Goal: Check status: Check status

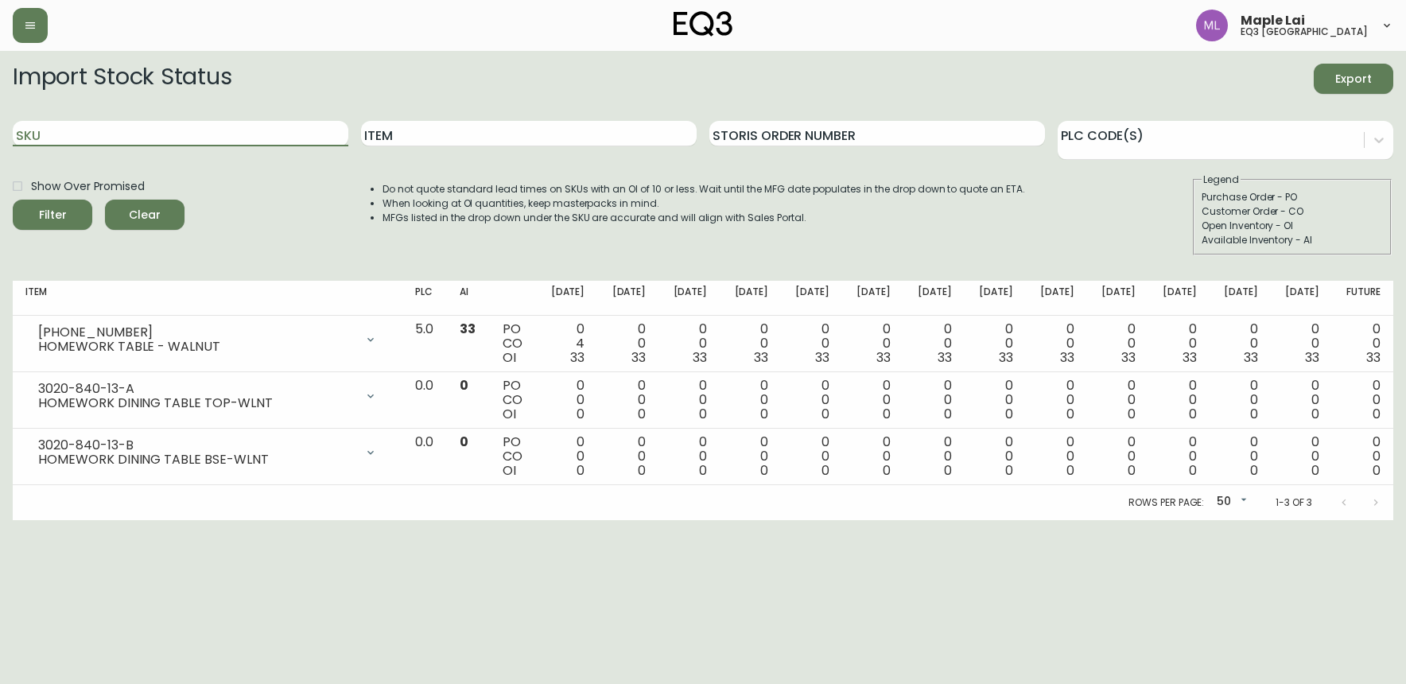
click at [231, 137] on input "SKU" at bounding box center [181, 133] width 336 height 25
click at [13, 200] on button "Filter" at bounding box center [53, 215] width 80 height 30
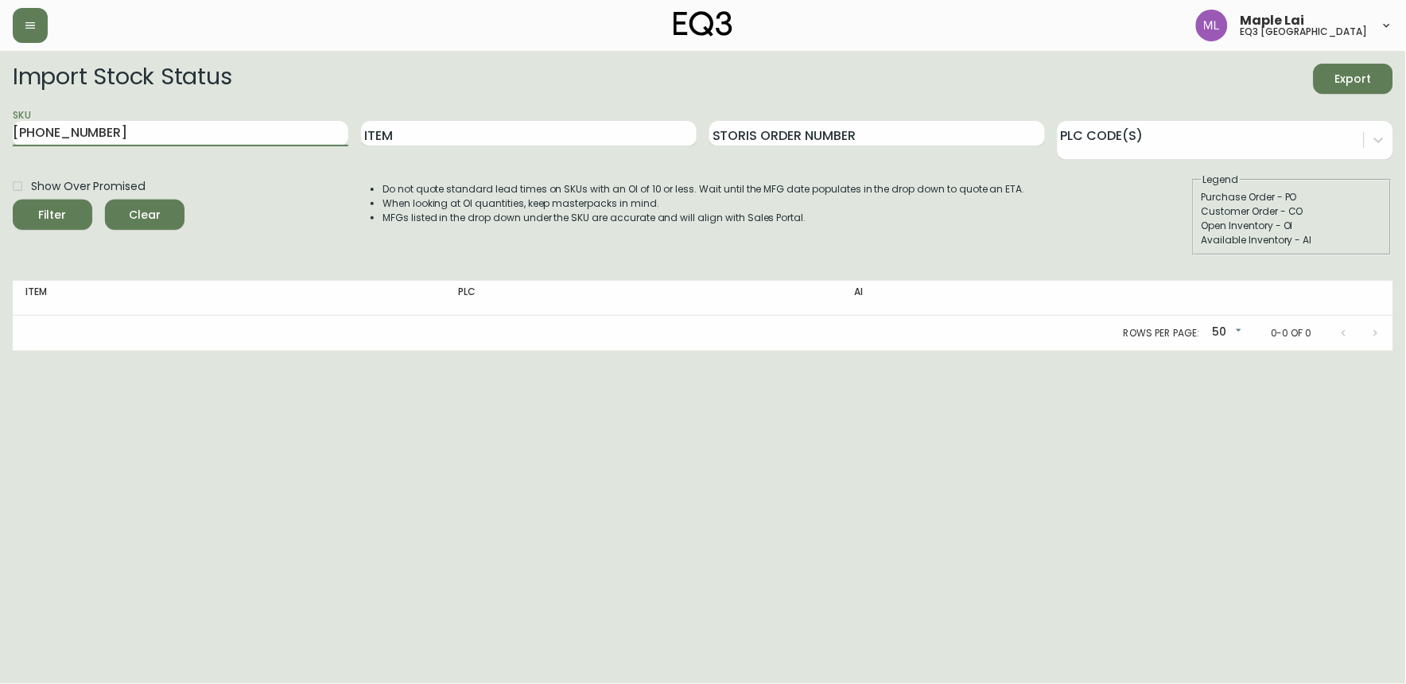
click at [13, 200] on button "Filter" at bounding box center [53, 215] width 80 height 30
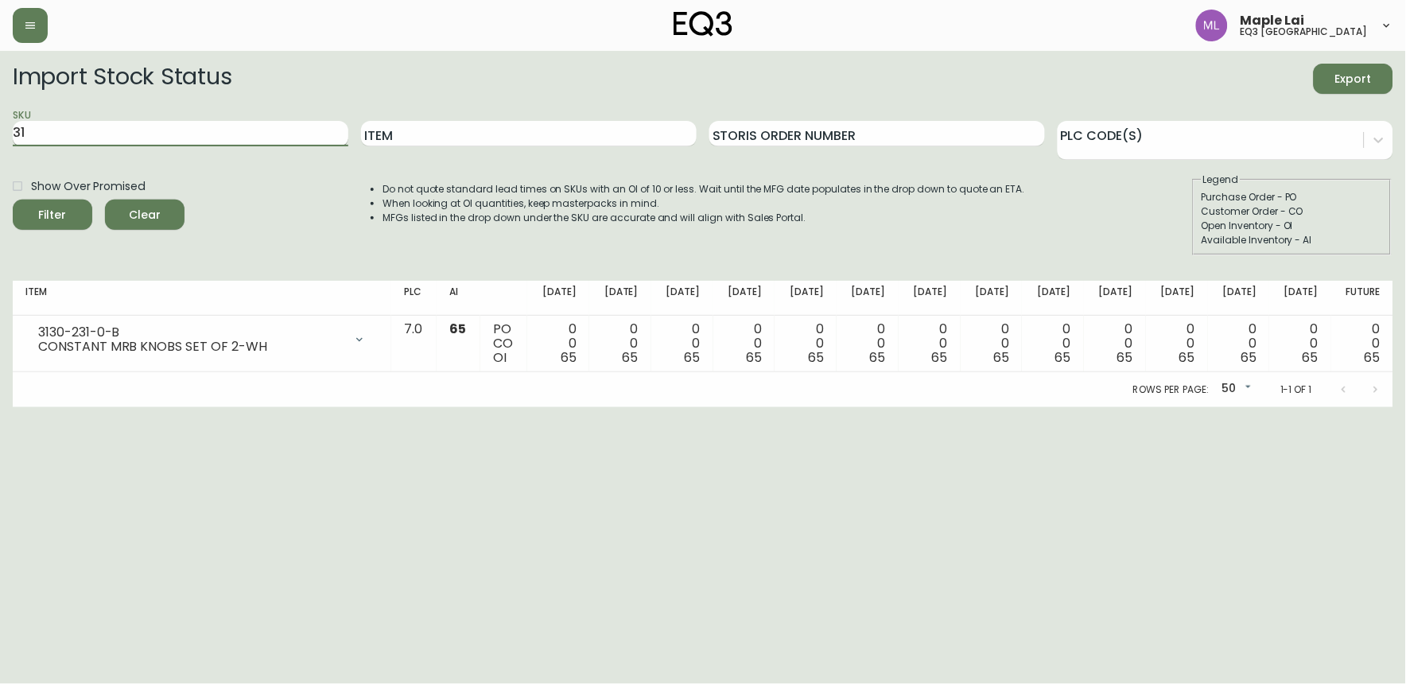
type input "3"
paste input "3020-423-35-A"
type input "3020-423-35-A"
click at [13, 200] on button "Filter" at bounding box center [53, 215] width 80 height 30
